Goal: Information Seeking & Learning: Learn about a topic

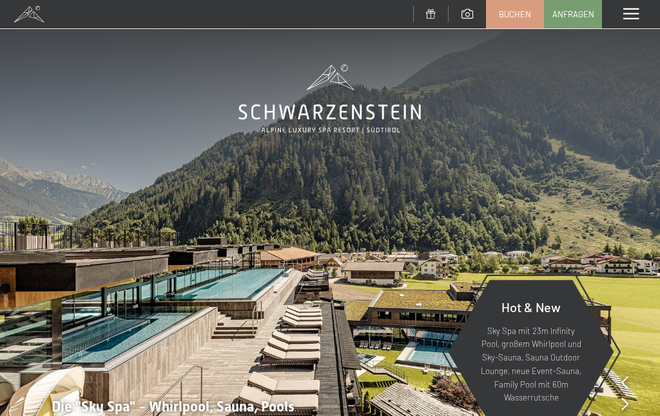
click at [630, 12] on span at bounding box center [630, 14] width 15 height 12
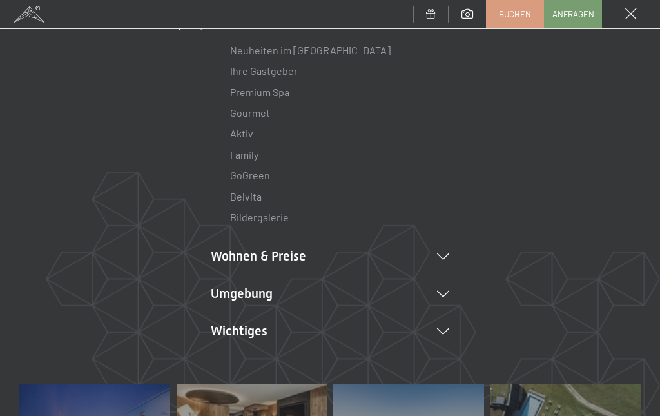
scroll to position [126, 0]
click at [443, 333] on li "Wichtiges Lage & Anreise Online bezahlen Webcam & Wetter Downloads" at bounding box center [330, 329] width 238 height 18
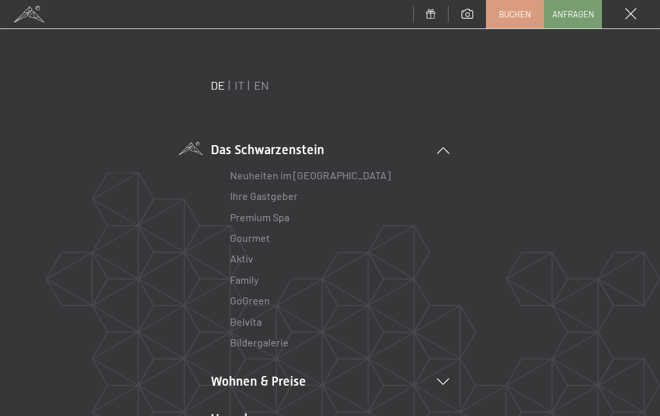
scroll to position [0, 0]
click at [255, 341] on link "Bildergalerie" at bounding box center [259, 342] width 59 height 12
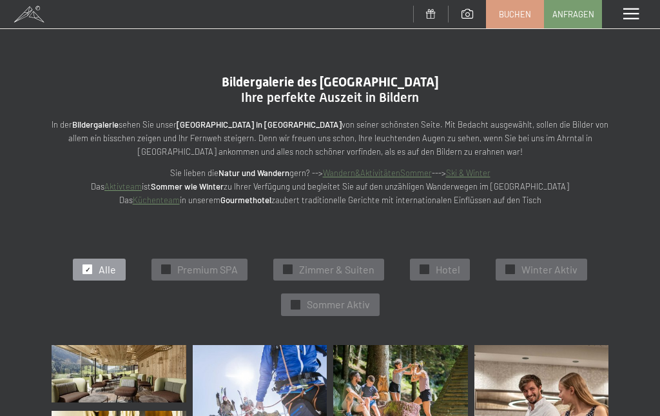
click at [386, 169] on link "Wandern&AktivitätenSommer" at bounding box center [377, 173] width 109 height 10
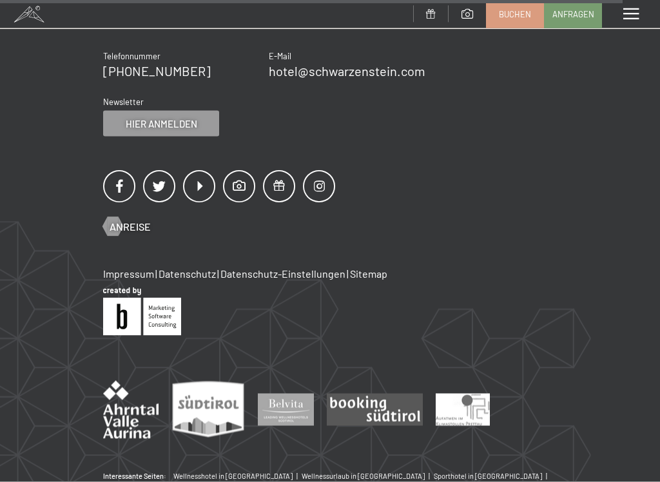
scroll to position [4919, 0]
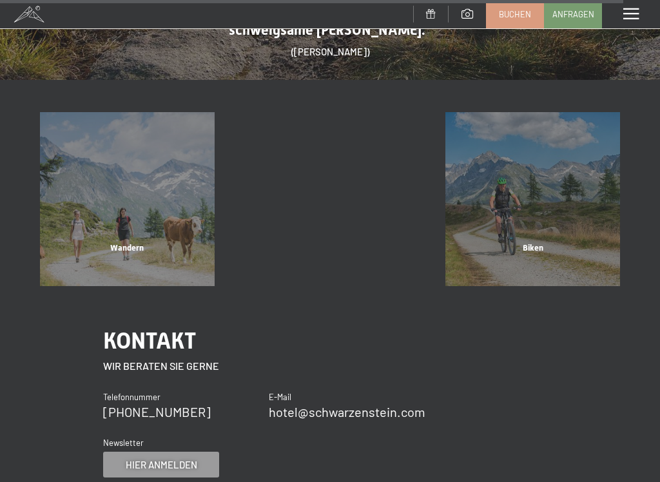
click at [128, 242] on div "Wandern" at bounding box center [127, 264] width 203 height 44
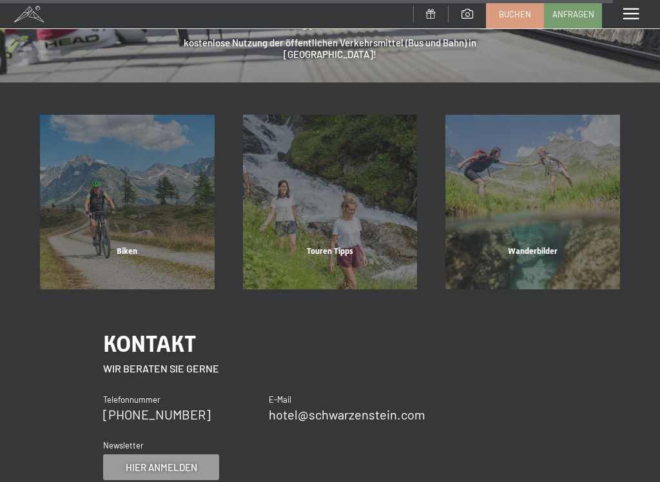
scroll to position [3850, 0]
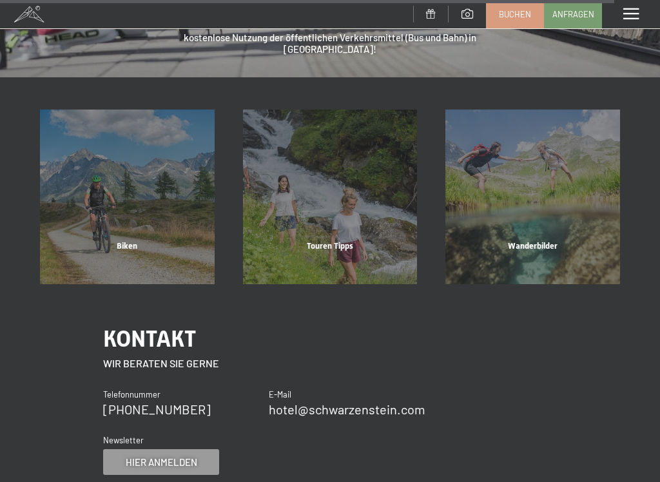
click at [530, 241] on span "Wanderbilder" at bounding box center [533, 246] width 50 height 10
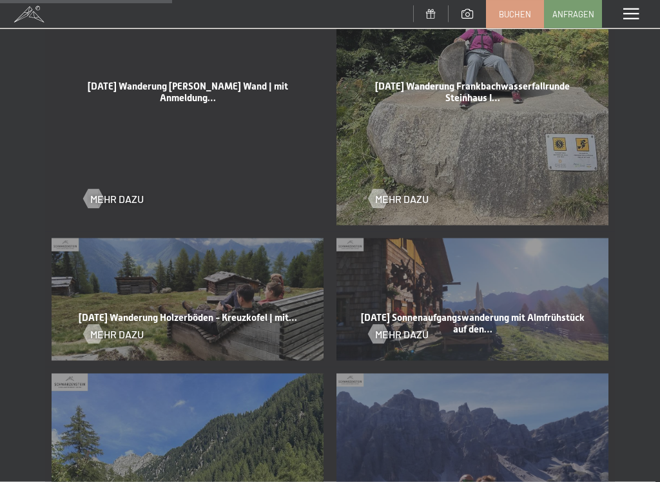
scroll to position [1251, 0]
click at [137, 311] on div "Mehr dazu" at bounding box center [188, 324] width 208 height 34
click at [122, 327] on span "Mehr dazu" at bounding box center [116, 334] width 53 height 14
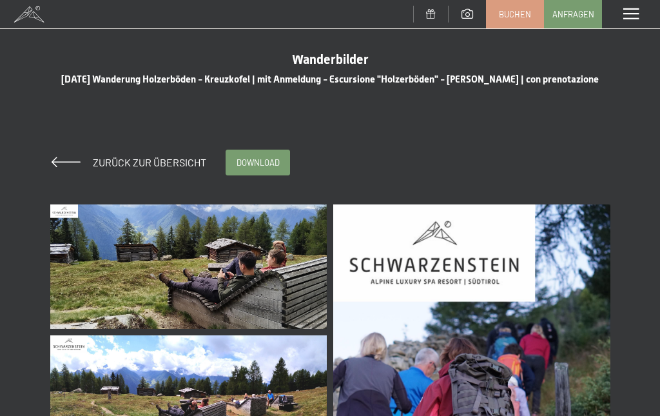
click at [147, 162] on span "Zurück zur Übersicht" at bounding box center [145, 162] width 124 height 12
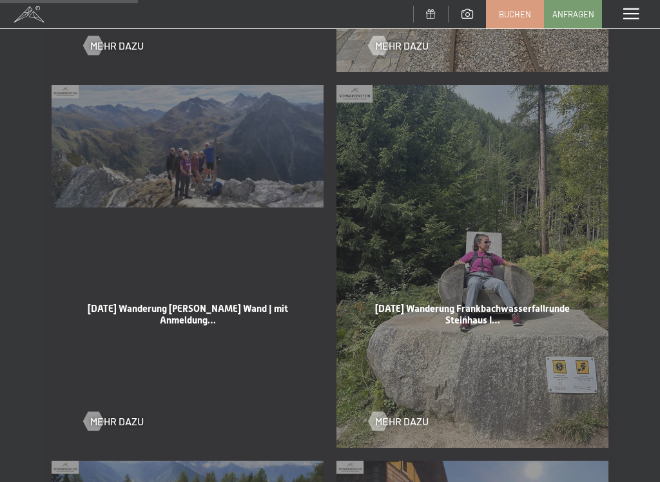
scroll to position [1077, 0]
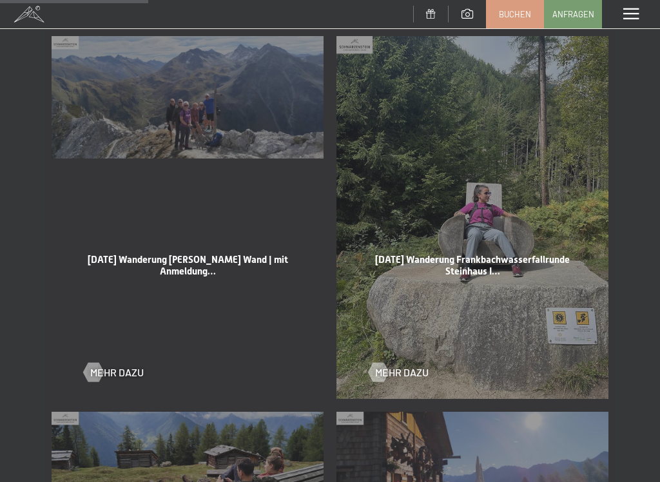
click at [398, 368] on span "Mehr dazu" at bounding box center [401, 372] width 53 height 14
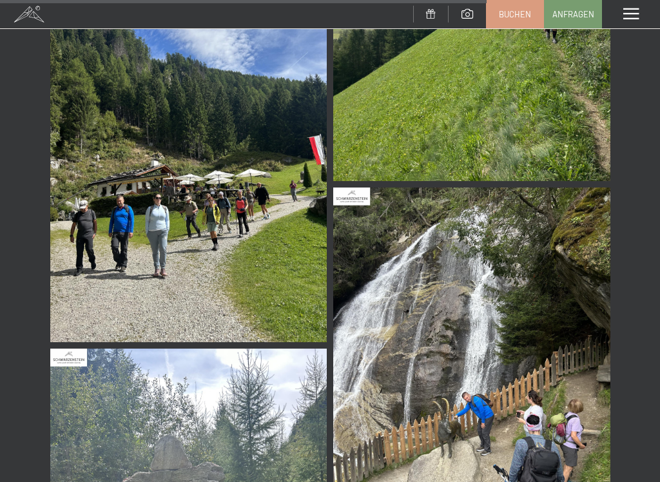
scroll to position [3999, 0]
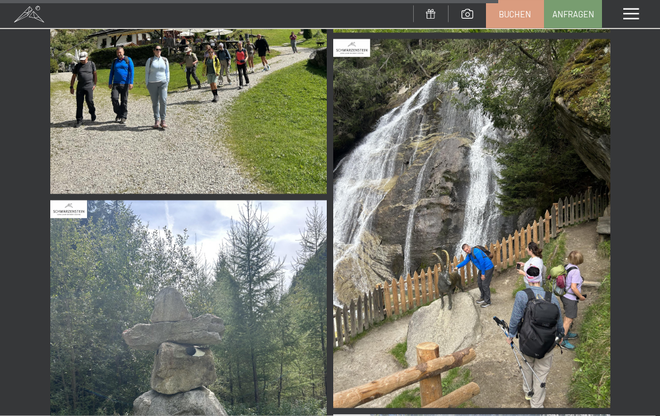
click at [487, 296] on img at bounding box center [471, 223] width 277 height 369
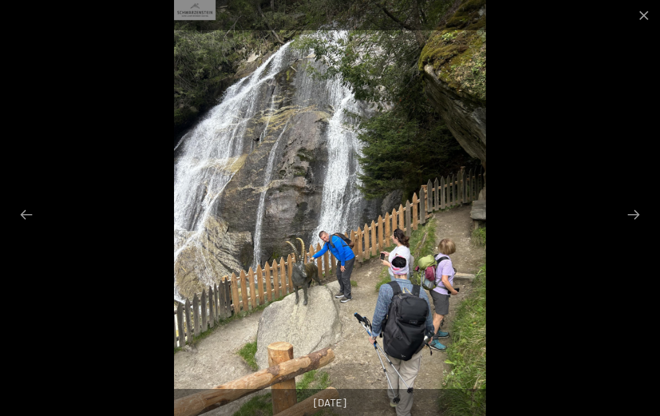
click at [638, 218] on button "Next slide" at bounding box center [633, 214] width 27 height 25
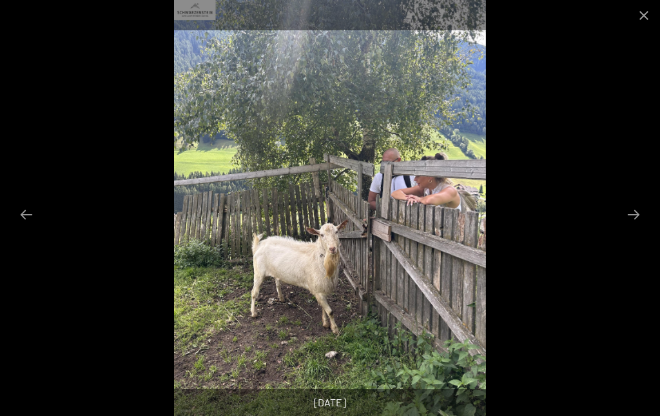
click at [635, 218] on button "Next slide" at bounding box center [633, 214] width 27 height 25
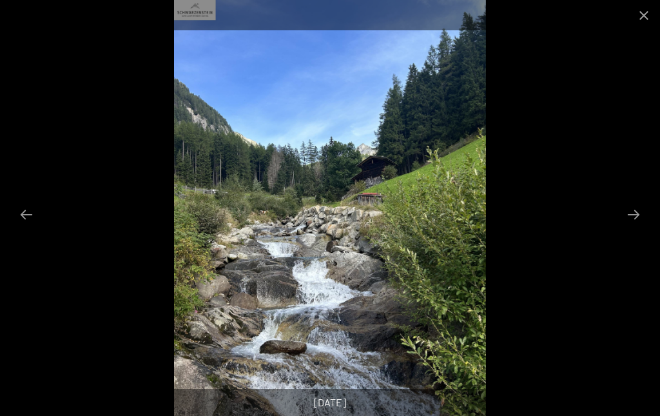
click at [639, 222] on button "Next slide" at bounding box center [633, 214] width 27 height 25
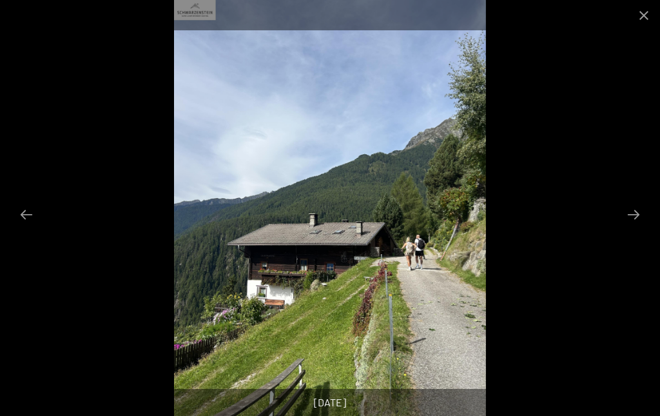
click at [645, 16] on button "Close gallery" at bounding box center [644, 15] width 32 height 30
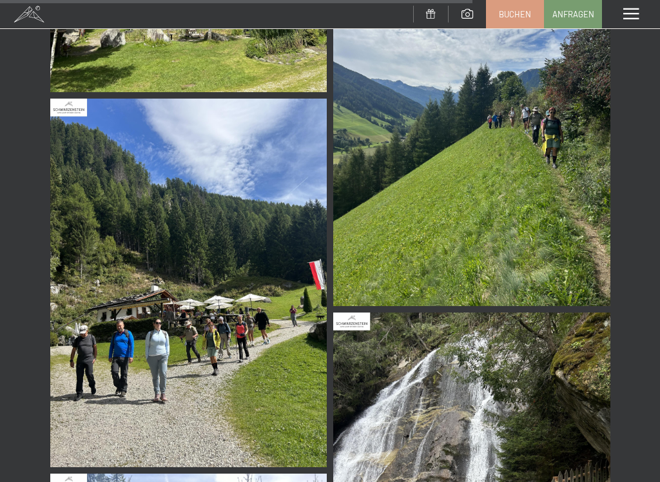
scroll to position [3867, 0]
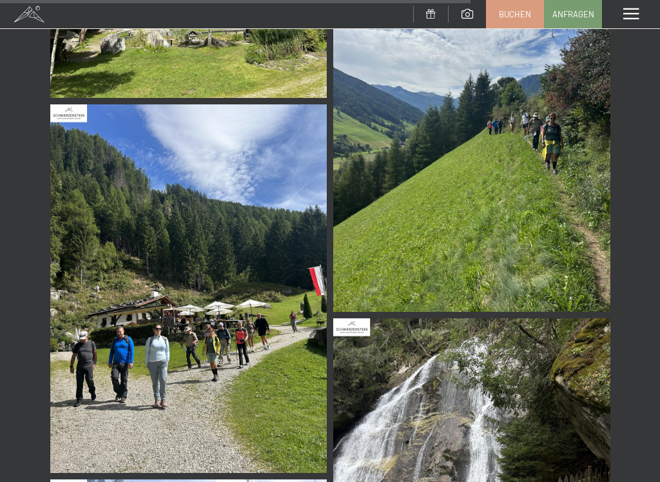
click at [233, 336] on img at bounding box center [188, 288] width 277 height 369
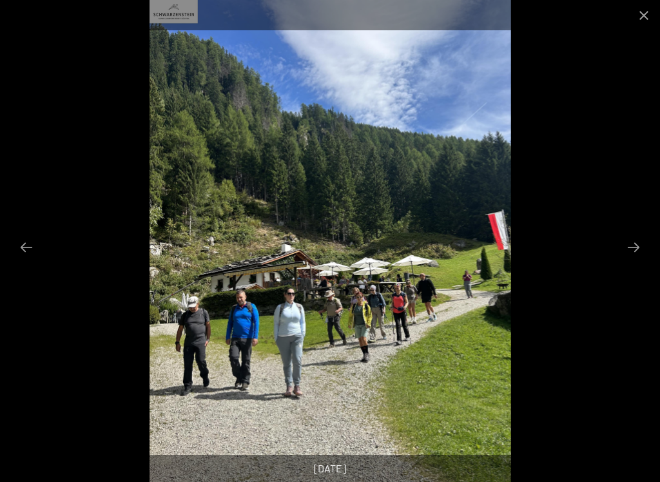
click at [28, 246] on button "Previous slide" at bounding box center [26, 247] width 27 height 25
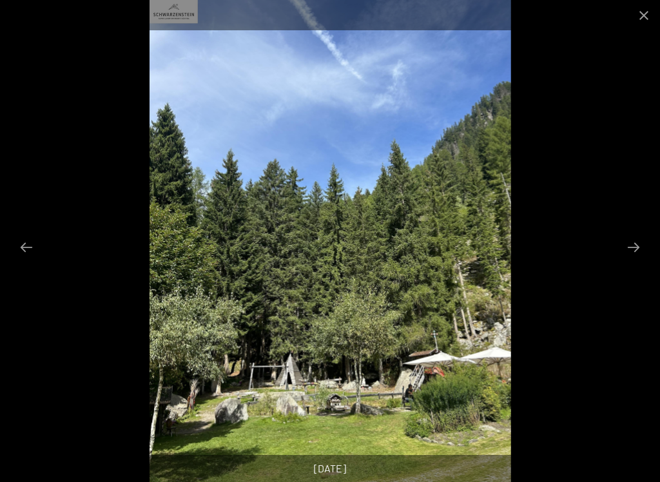
click at [30, 244] on button "Previous slide" at bounding box center [26, 247] width 27 height 25
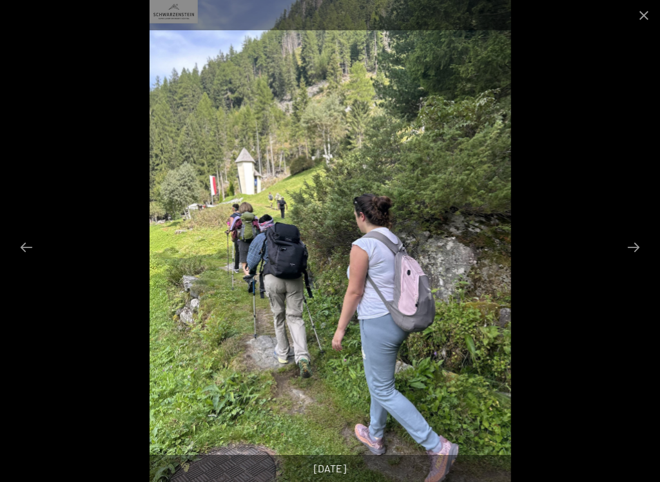
click at [651, 16] on button "Close gallery" at bounding box center [644, 15] width 32 height 30
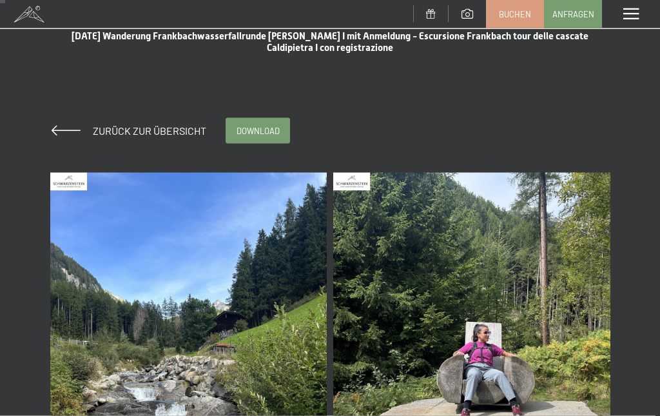
scroll to position [0, 0]
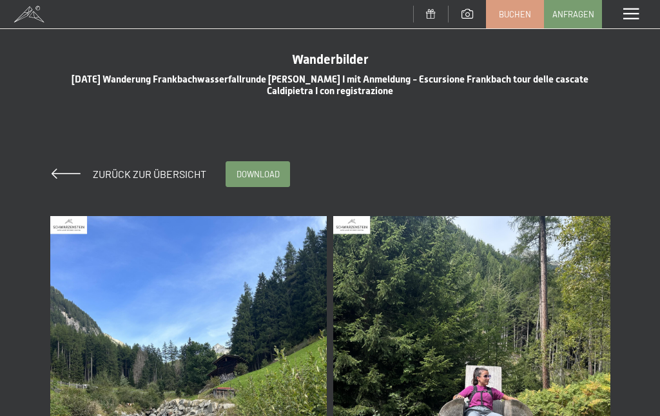
click at [140, 174] on span "Zurück zur Übersicht" at bounding box center [145, 174] width 124 height 12
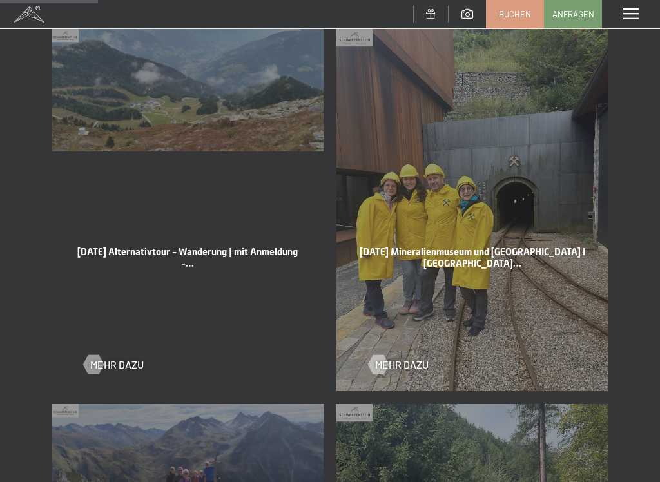
scroll to position [713, 0]
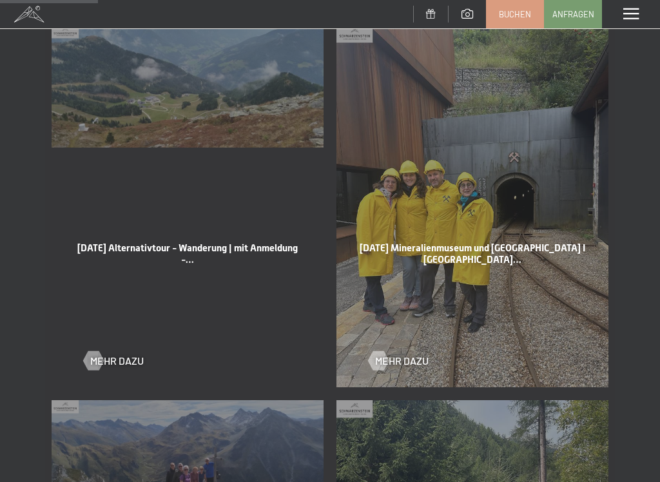
click at [397, 358] on span "Mehr dazu" at bounding box center [401, 361] width 53 height 14
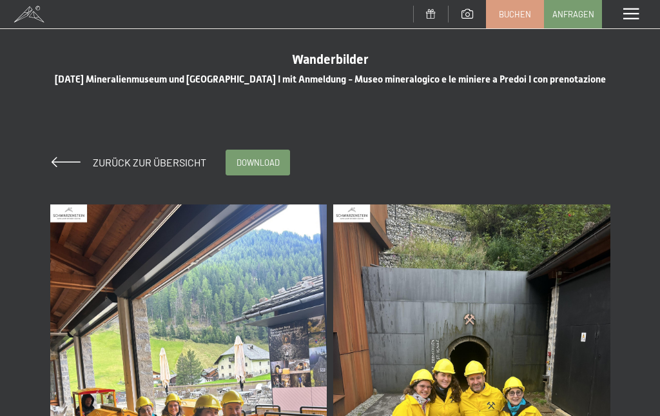
click at [127, 168] on span "Zurück zur Übersicht" at bounding box center [145, 162] width 124 height 12
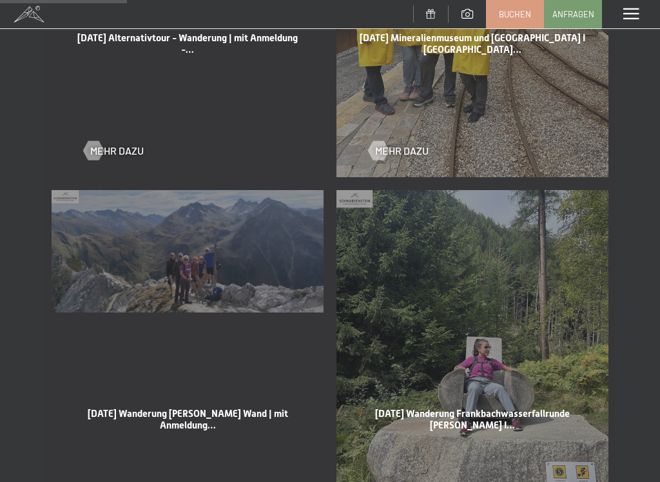
scroll to position [924, 0]
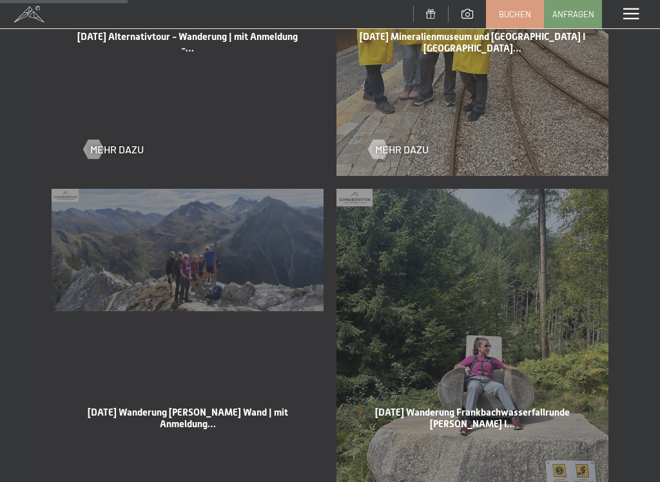
click at [193, 249] on div "[DATE] Wanderung [PERSON_NAME] Wand | mit Anmeldung… Mehr dazu" at bounding box center [187, 370] width 285 height 376
click at [185, 411] on span "[DATE] Wanderung [PERSON_NAME] Wand | mit Anmeldung…" at bounding box center [188, 418] width 200 height 23
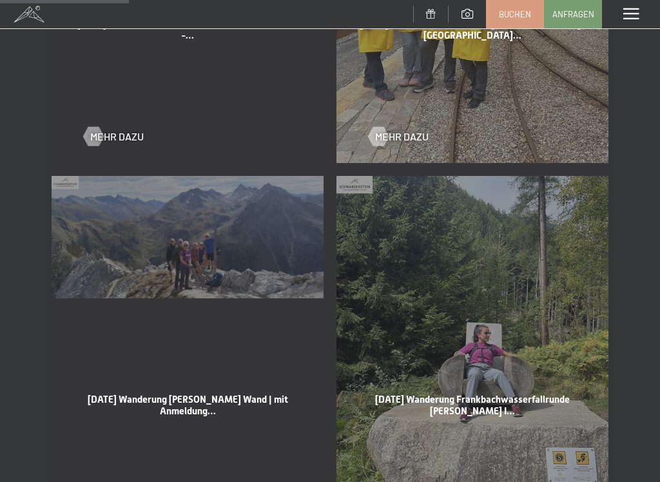
scroll to position [936, 0]
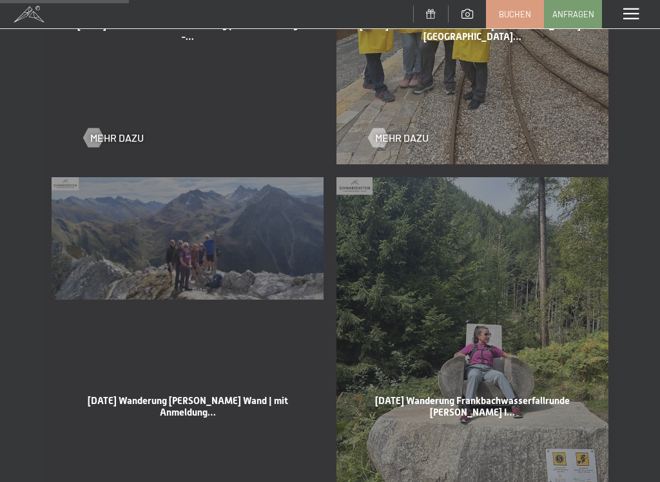
click at [175, 405] on span "[DATE] Wanderung [PERSON_NAME] Wand | mit Anmeldung…" at bounding box center [188, 406] width 200 height 23
click at [203, 242] on div "[DATE] Wanderung [PERSON_NAME] Wand | mit Anmeldung… Mehr dazu" at bounding box center [187, 359] width 285 height 376
click at [403, 271] on div "[DATE] Wanderung Frankbachwasserfallrunde [PERSON_NAME] I… Mehr dazu" at bounding box center [472, 359] width 285 height 376
click at [253, 236] on div "[DATE] Wanderung [PERSON_NAME] Wand | mit Anmeldung… Mehr dazu" at bounding box center [187, 359] width 285 height 376
